Goal: Information Seeking & Learning: Learn about a topic

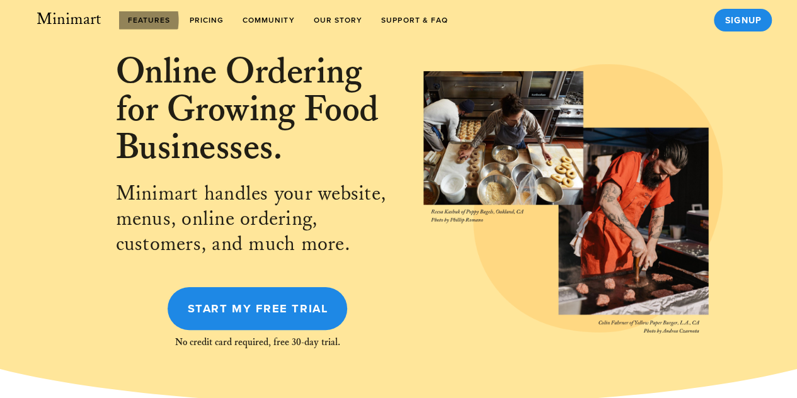
click at [159, 18] on span "features" at bounding box center [148, 20] width 43 height 9
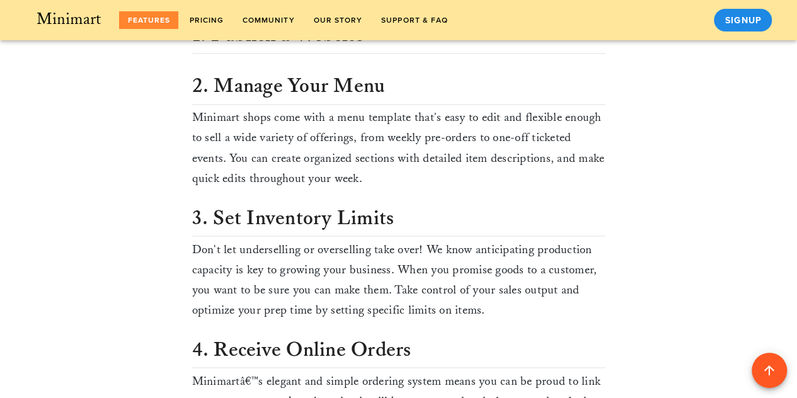
scroll to position [1037, 0]
click at [201, 13] on link "Pricing" at bounding box center [206, 20] width 50 height 18
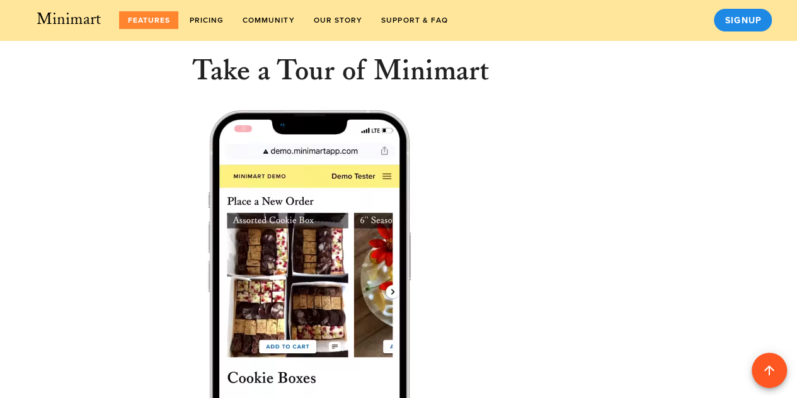
scroll to position [6, 0]
